Goal: Navigation & Orientation: Find specific page/section

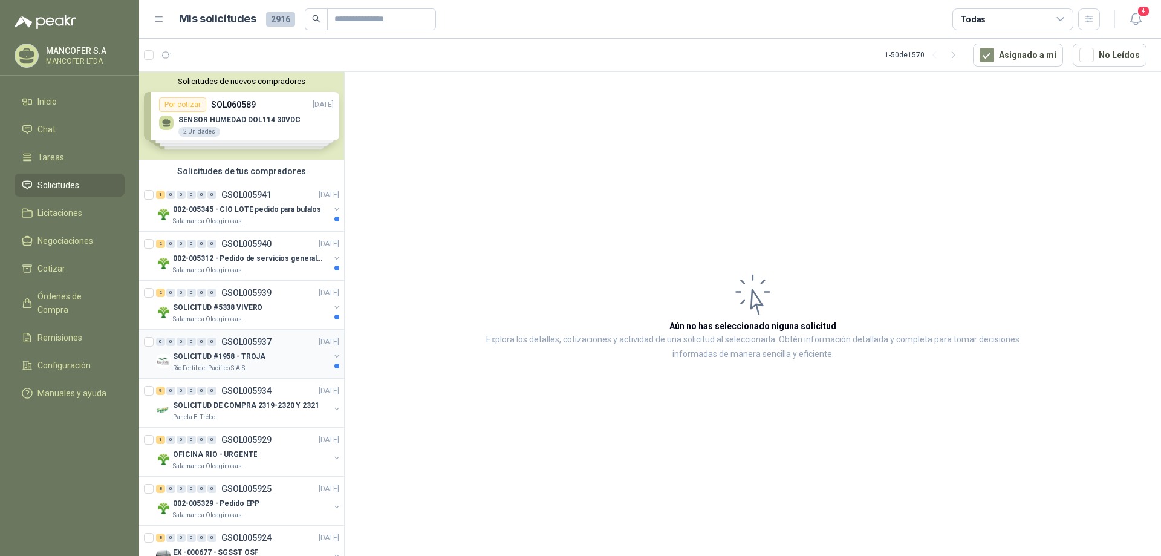
click at [287, 359] on div "SOLICITUD #1958 - TROJA" at bounding box center [251, 356] width 157 height 15
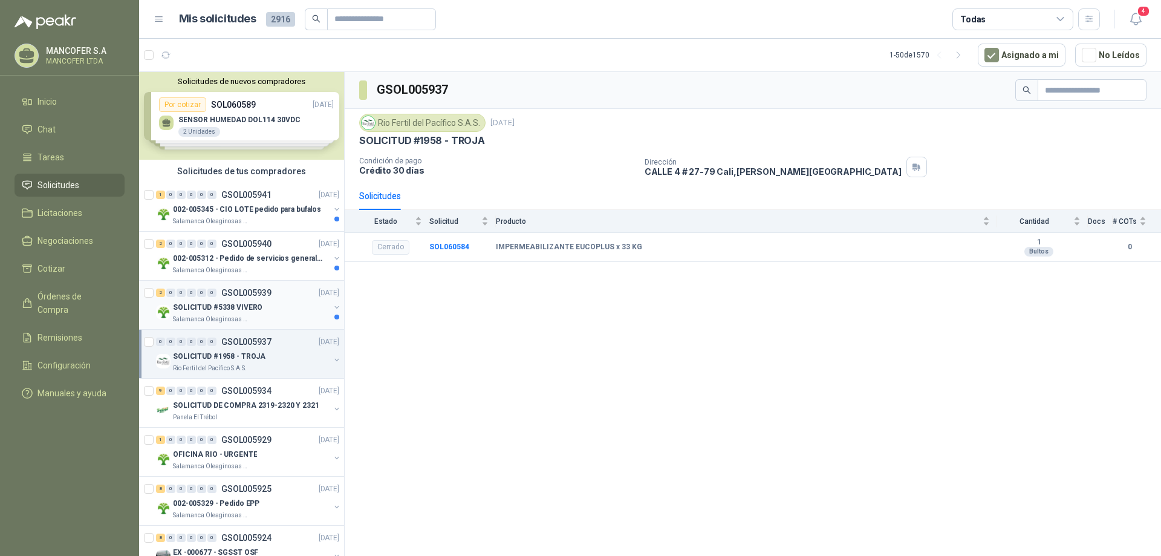
click at [282, 305] on div "SOLICITUD #5338 VIVERO" at bounding box center [251, 307] width 157 height 15
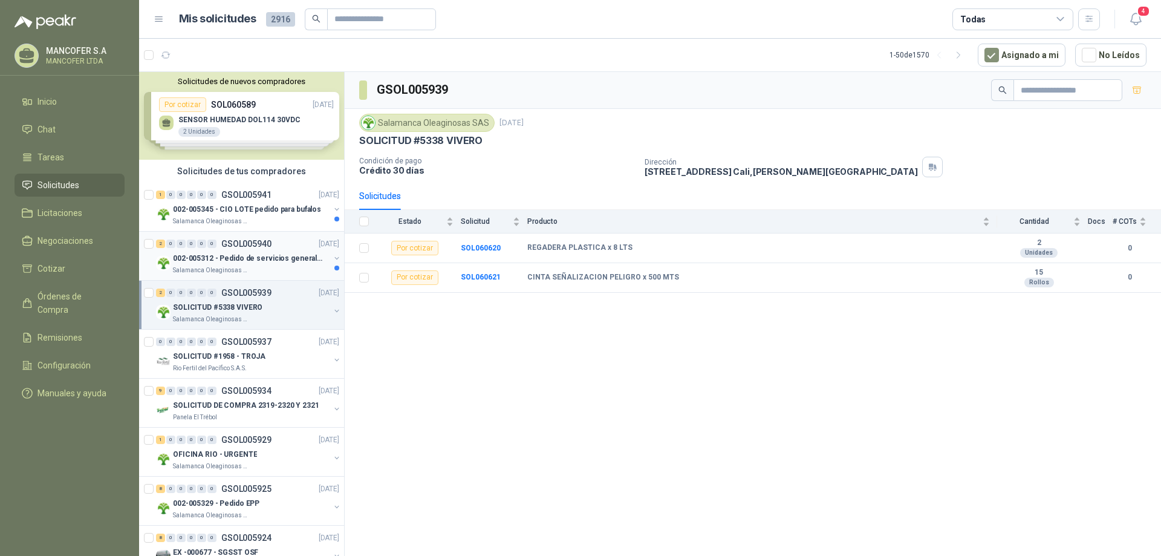
click at [236, 259] on p "002-005312 - Pedido de servicios generales CASA RO" at bounding box center [248, 258] width 151 height 11
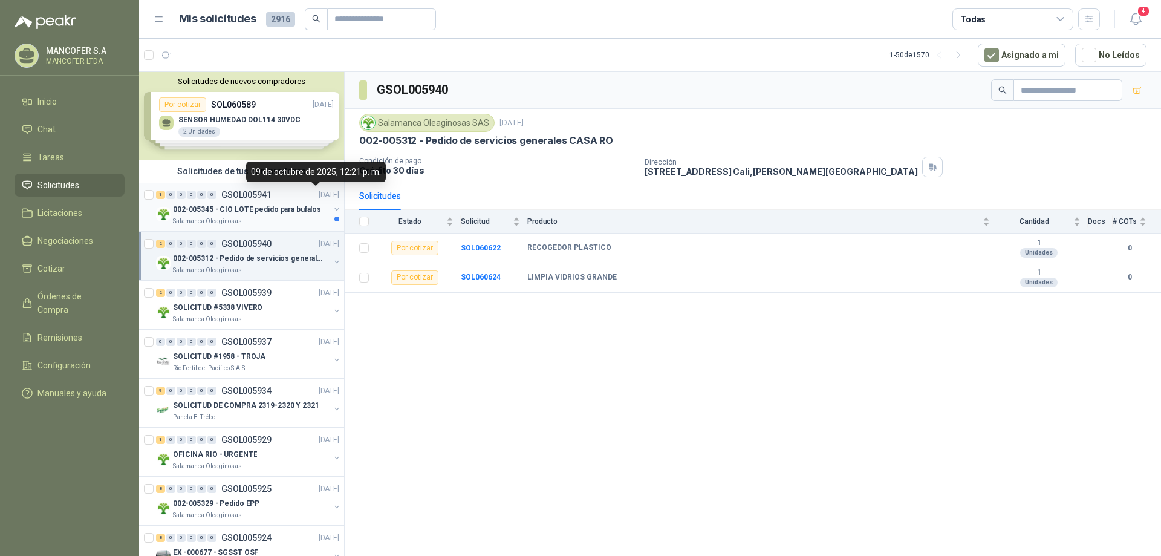
click at [300, 201] on div "1 0 0 0 0 0 GSOL005941 [DATE]" at bounding box center [249, 194] width 186 height 15
